Goal: Information Seeking & Learning: Learn about a topic

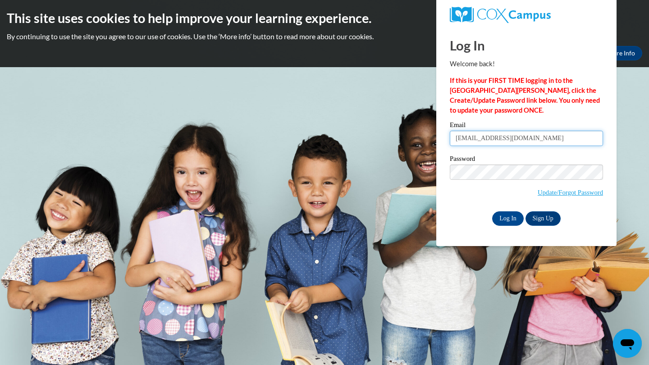
type input "[EMAIL_ADDRESS][DOMAIN_NAME]"
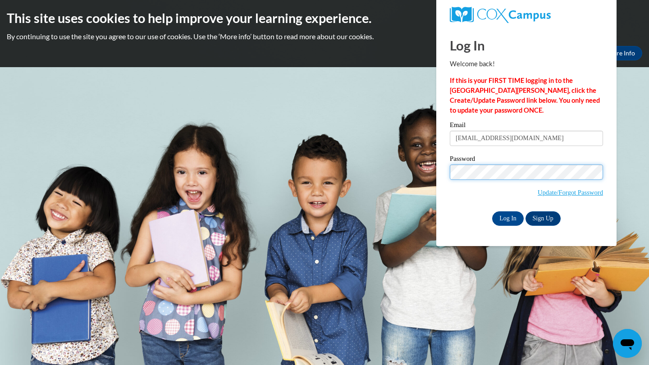
click at [507, 217] on input "Log In" at bounding box center [508, 218] width 32 height 14
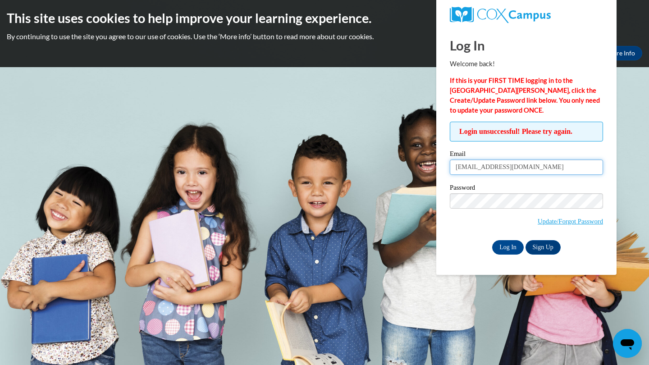
drag, startPoint x: 553, startPoint y: 164, endPoint x: 493, endPoint y: 170, distance: 59.8
type input "[EMAIL_ADDRESS][DOMAIN_NAME]"
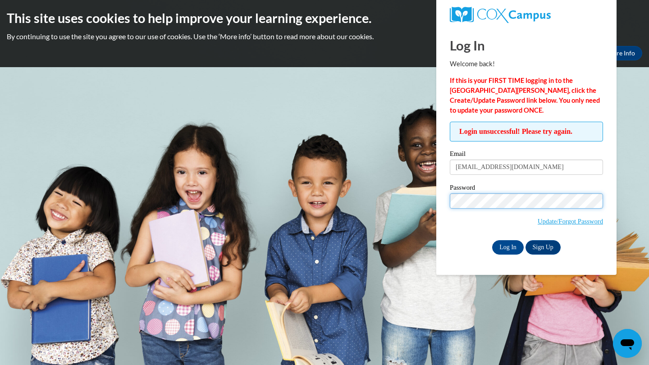
click at [507, 246] on input "Log In" at bounding box center [508, 247] width 32 height 14
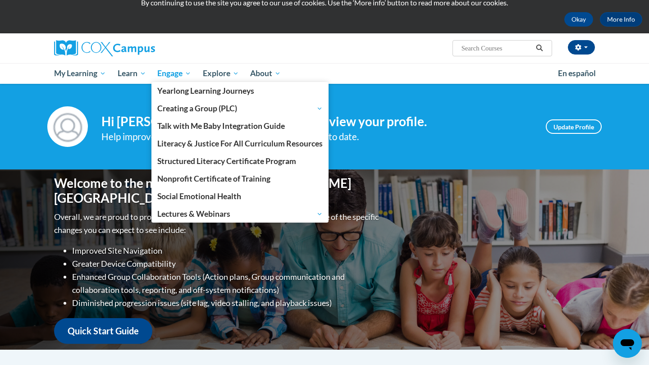
click at [171, 72] on span "Engage" at bounding box center [174, 73] width 34 height 11
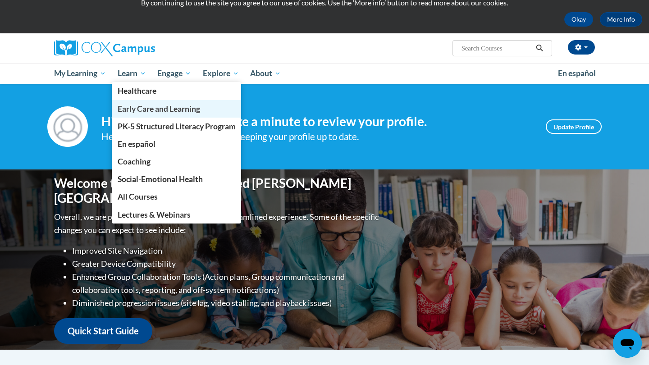
click at [145, 113] on span "Early Care and Learning" at bounding box center [159, 108] width 82 height 9
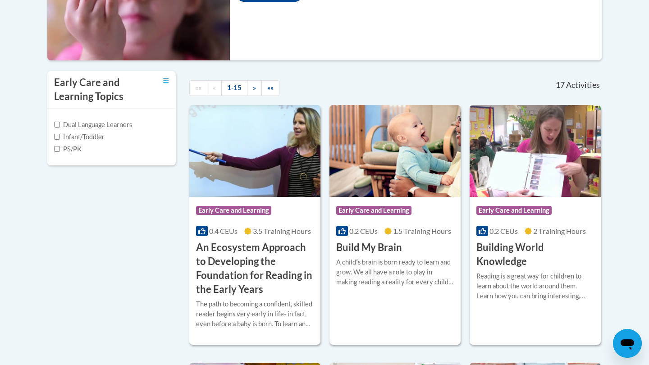
scroll to position [251, 0]
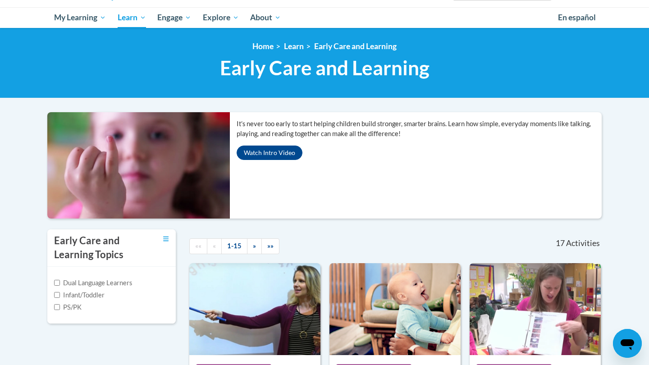
drag, startPoint x: 635, startPoint y: 154, endPoint x: 635, endPoint y: 140, distance: 14.4
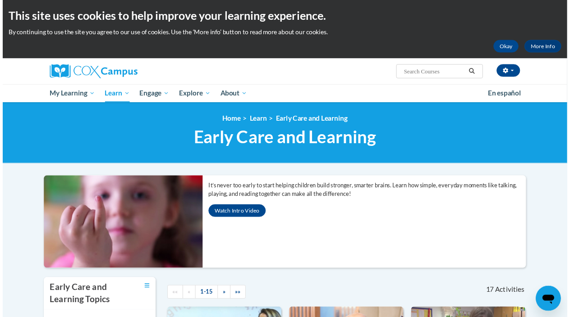
scroll to position [0, 0]
